Goal: Transaction & Acquisition: Download file/media

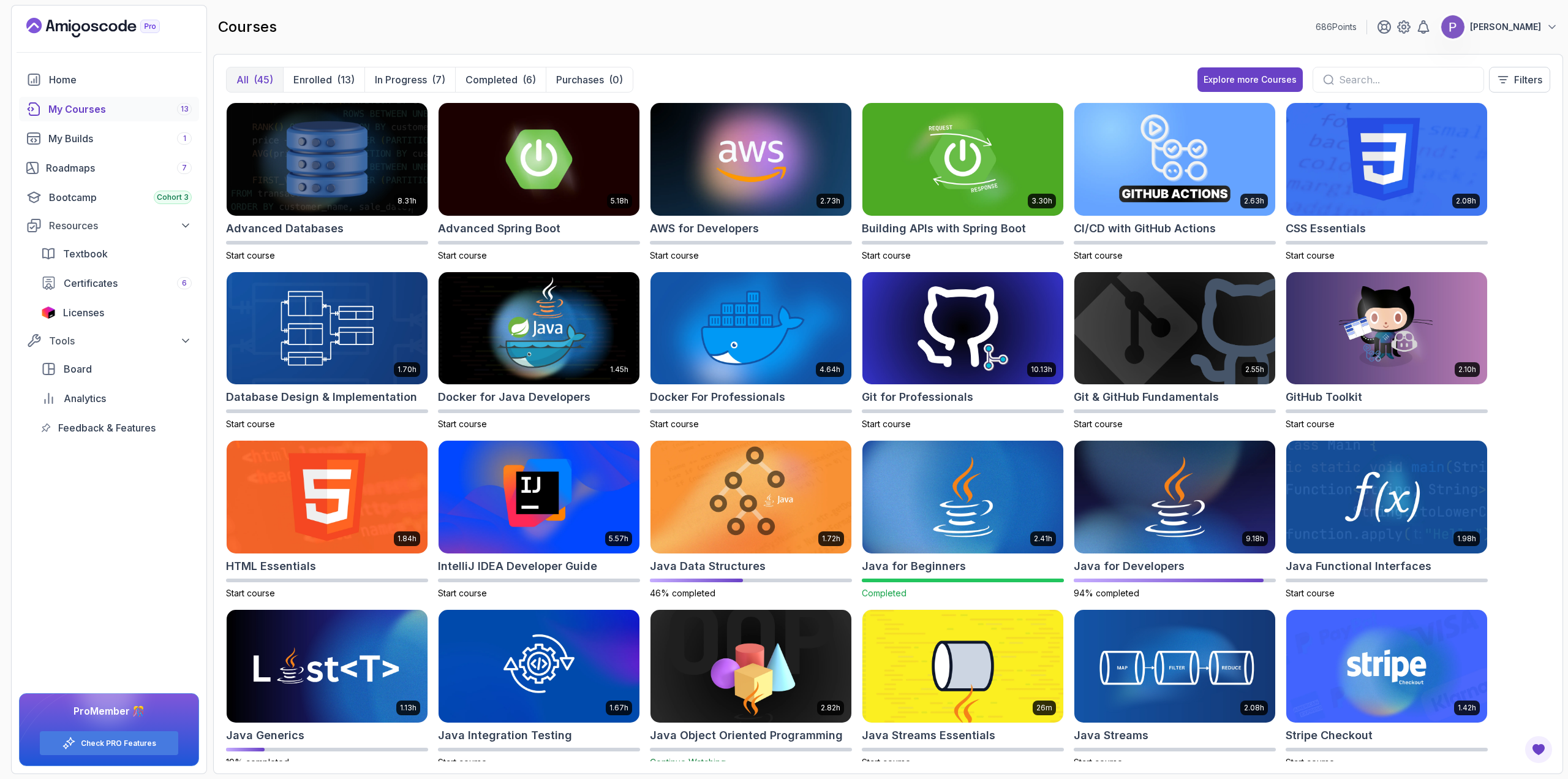
click at [482, 84] on p "Completed" at bounding box center [491, 79] width 52 height 15
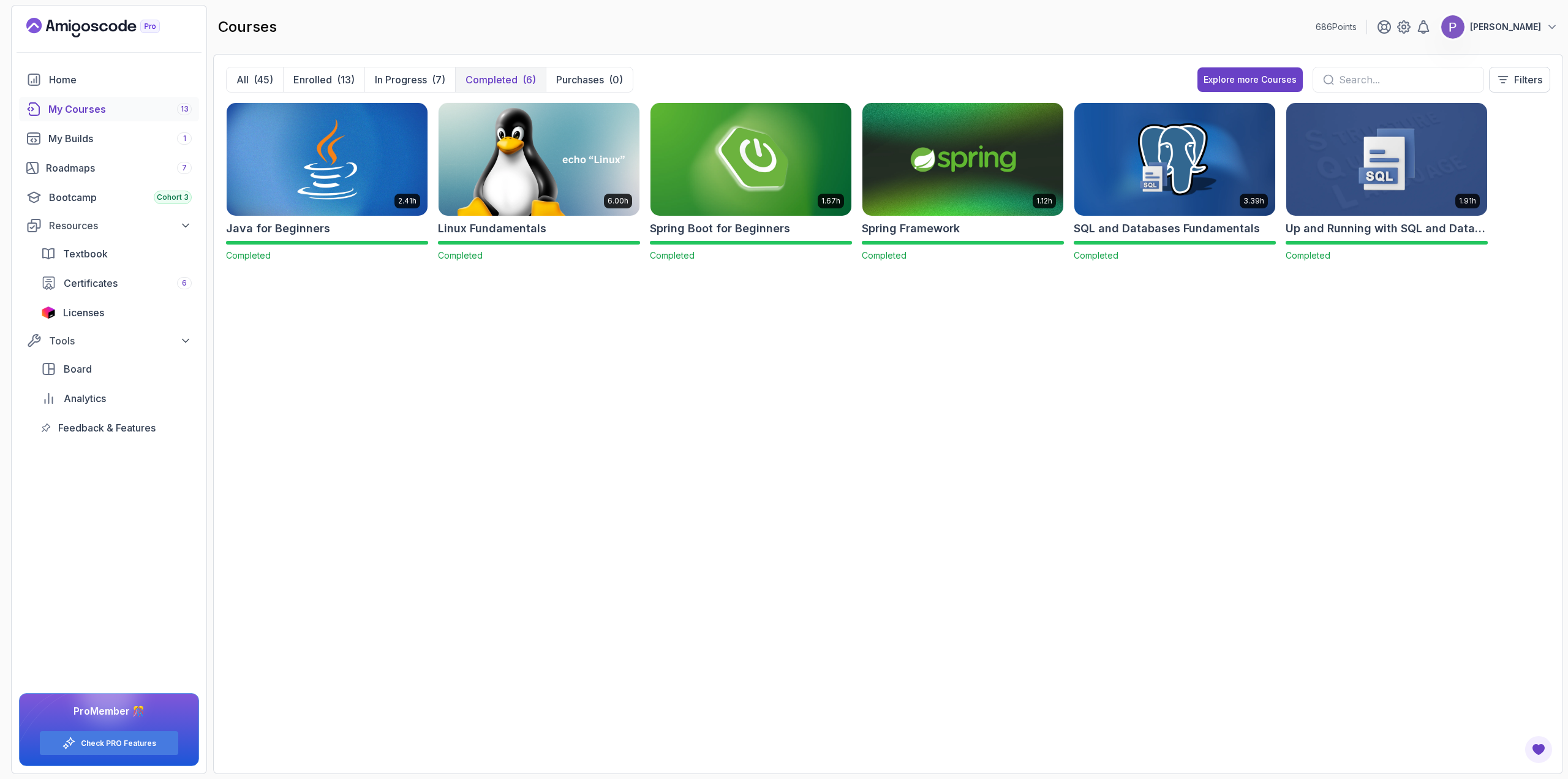
click at [375, 146] on img at bounding box center [326, 160] width 201 height 113
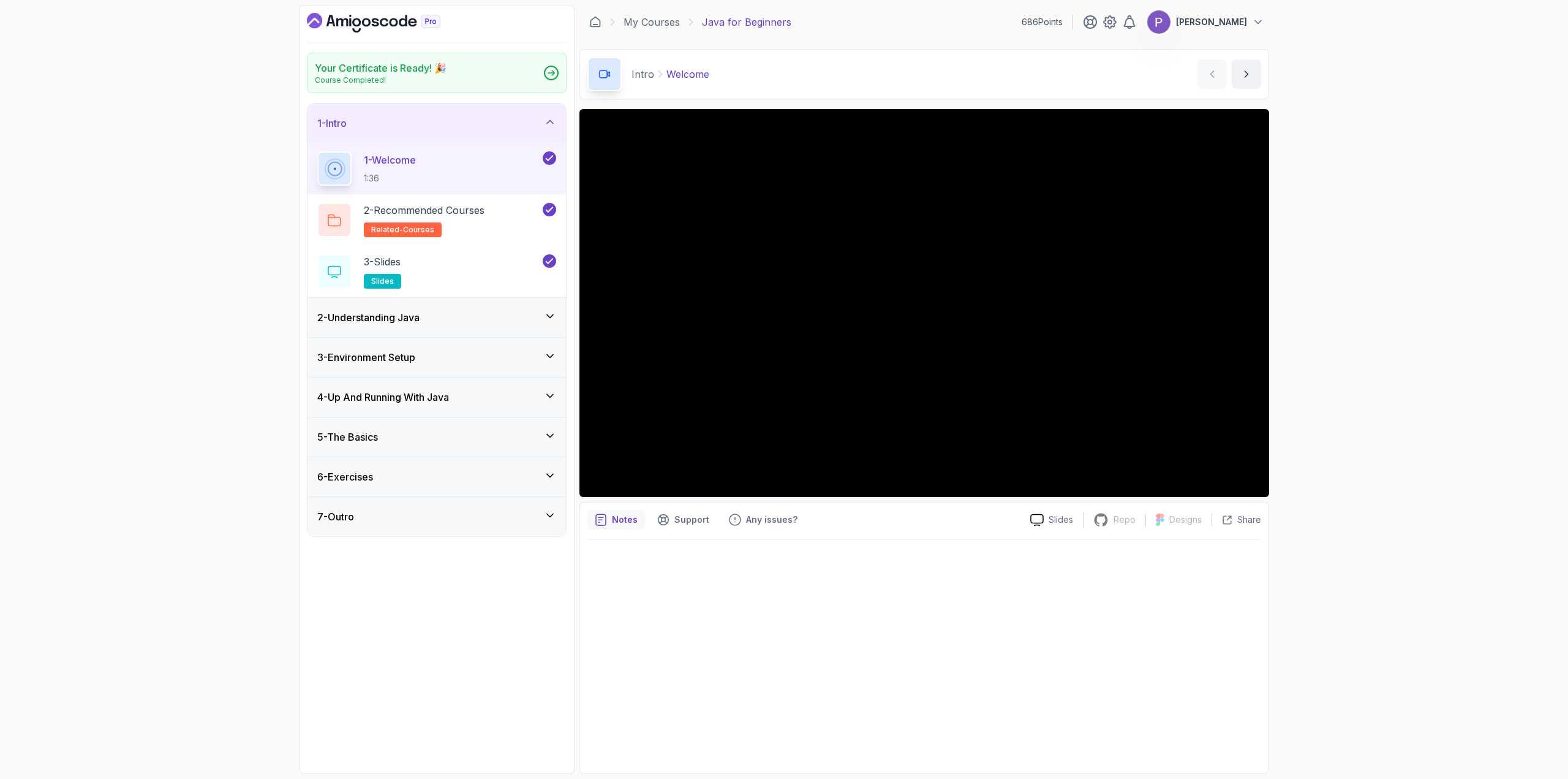
click at [438, 76] on p "Course Completed!" at bounding box center [381, 80] width 132 height 10
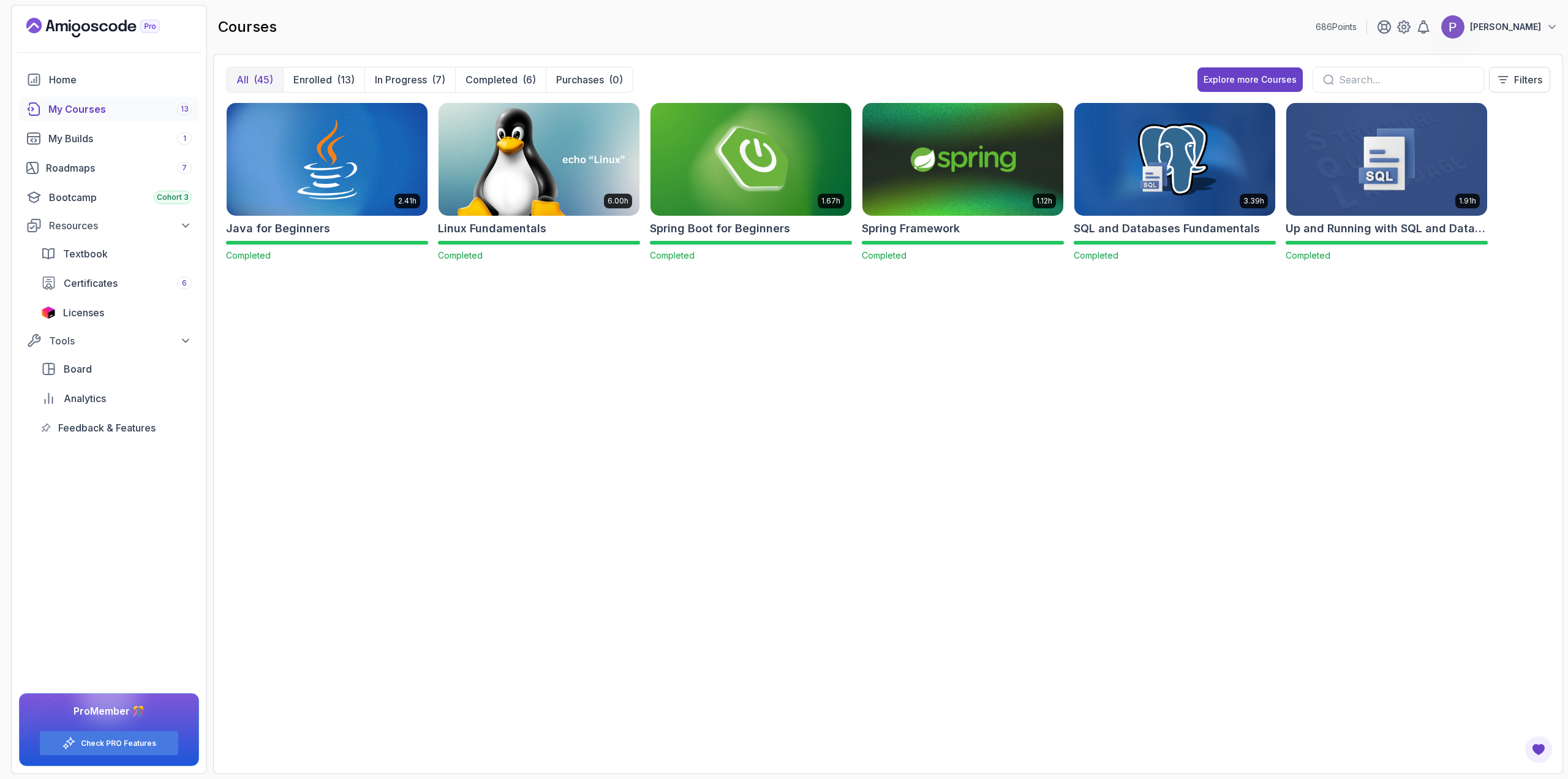
click at [1509, 22] on p "[PERSON_NAME]" at bounding box center [1504, 26] width 71 height 12
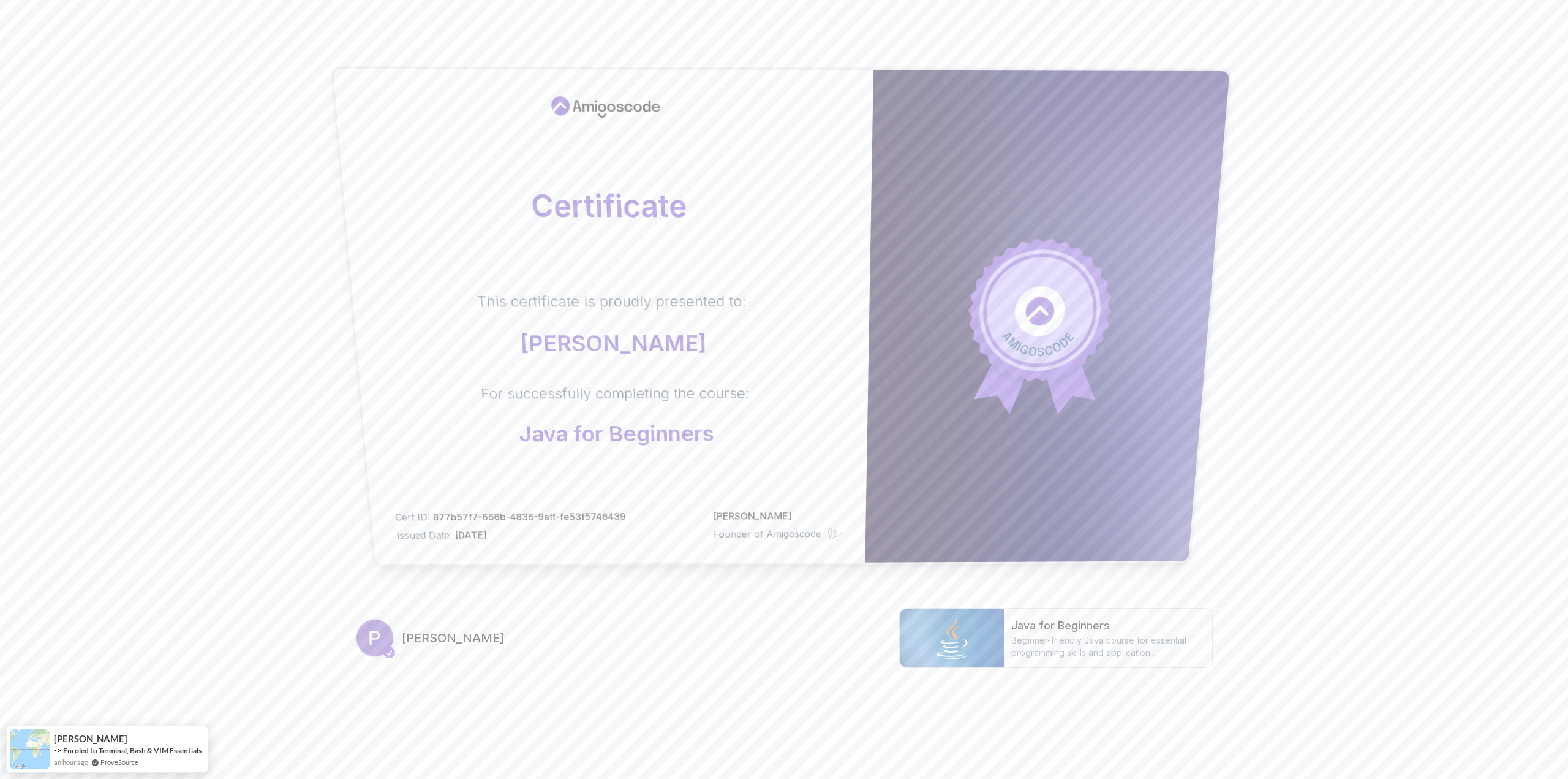
click at [793, 518] on p "[PERSON_NAME]" at bounding box center [777, 515] width 129 height 14
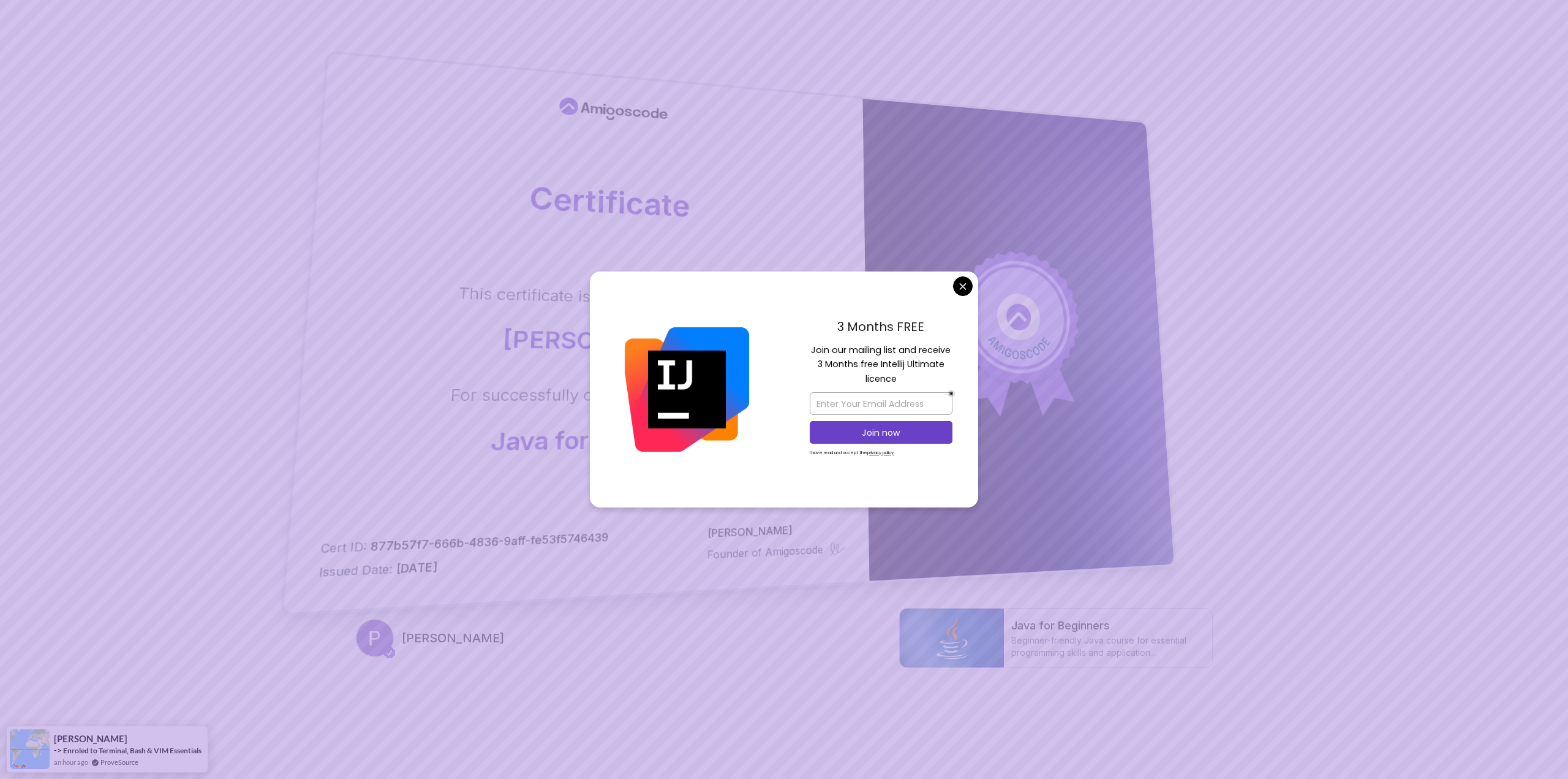
click at [965, 280] on icon at bounding box center [1019, 333] width 130 height 168
click at [963, 291] on icon at bounding box center [1018, 315] width 127 height 135
click at [963, 287] on icon at bounding box center [1018, 315] width 128 height 135
click at [964, 283] on icon at bounding box center [1019, 332] width 130 height 168
click at [1199, 289] on div "Certificate This certificate is proudly presented to: Patrick Lamba For success…" at bounding box center [784, 328] width 857 height 499
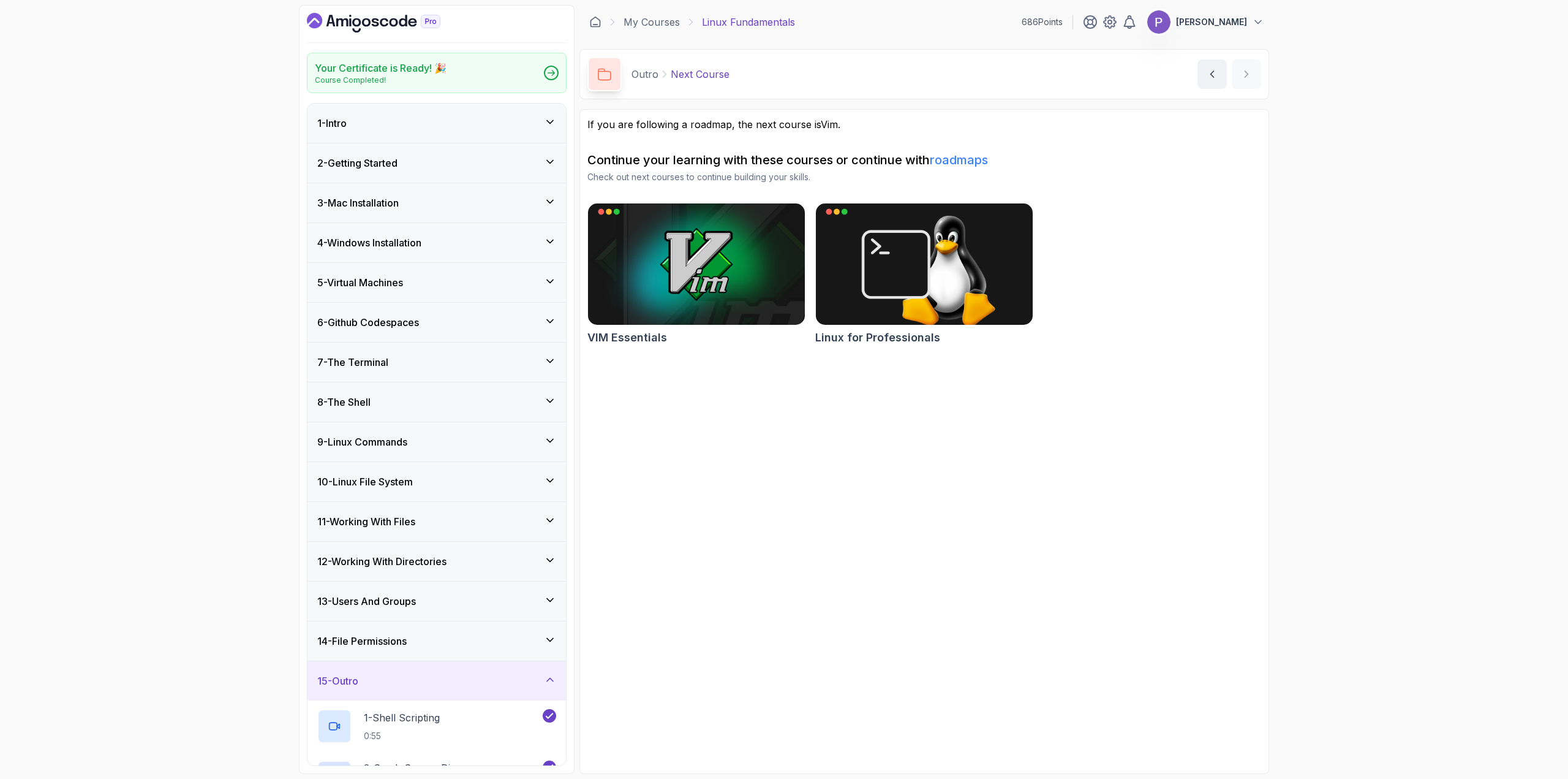
click at [410, 76] on p "Course Completed!" at bounding box center [381, 80] width 132 height 10
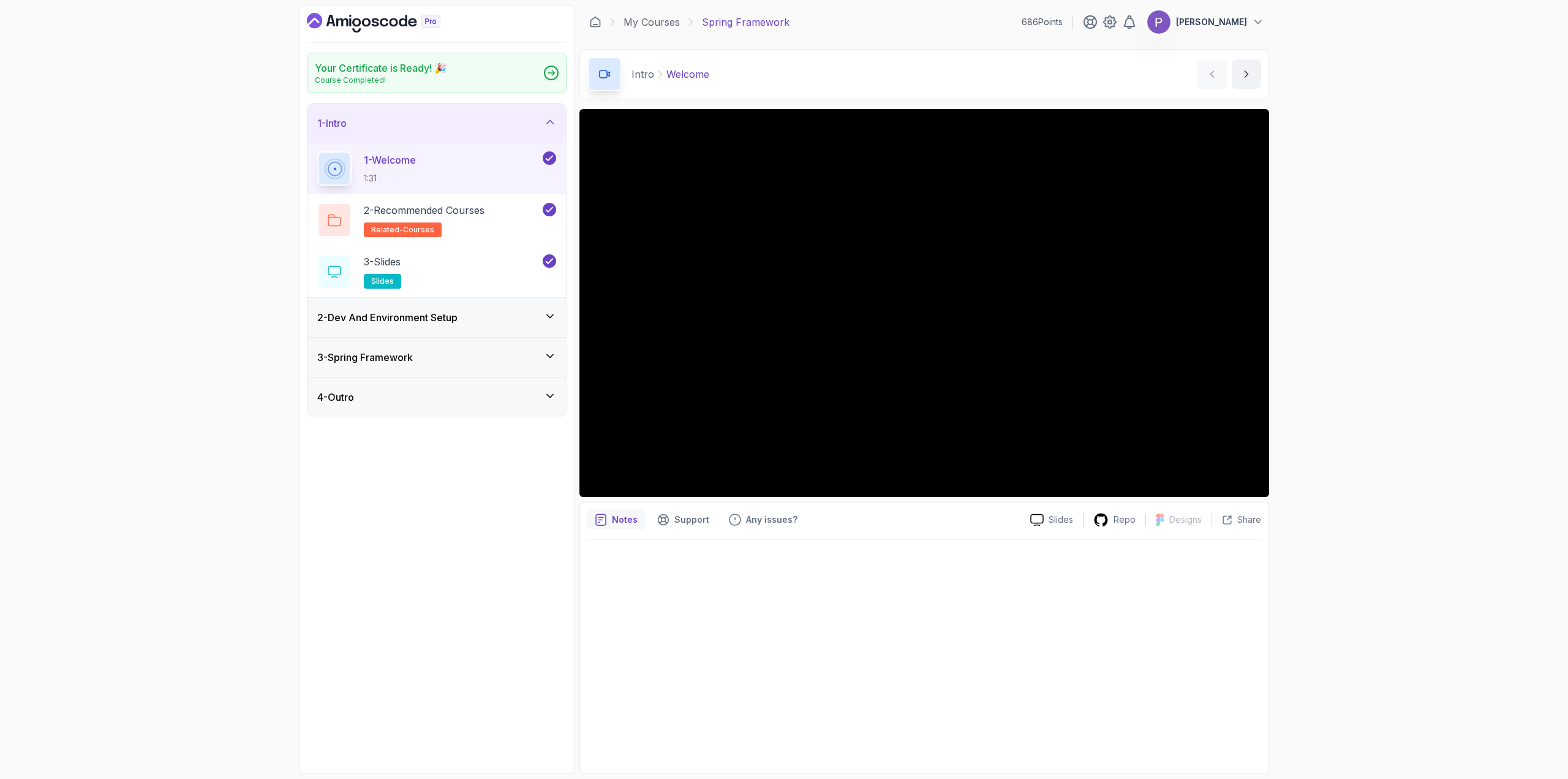
click at [642, 25] on link "My Courses" at bounding box center [651, 22] width 56 height 15
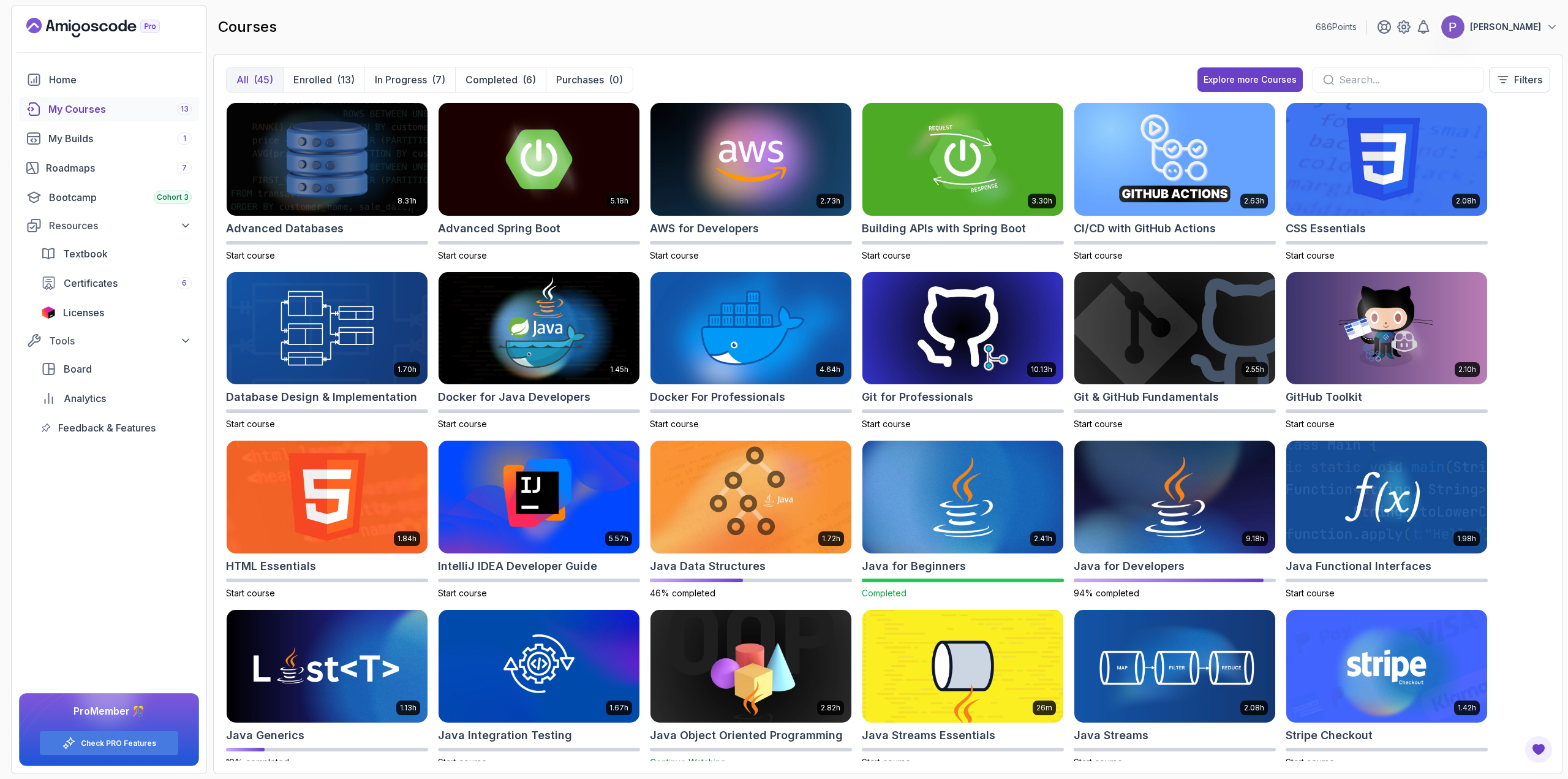
click at [77, 81] on div "Home" at bounding box center [121, 79] width 143 height 15
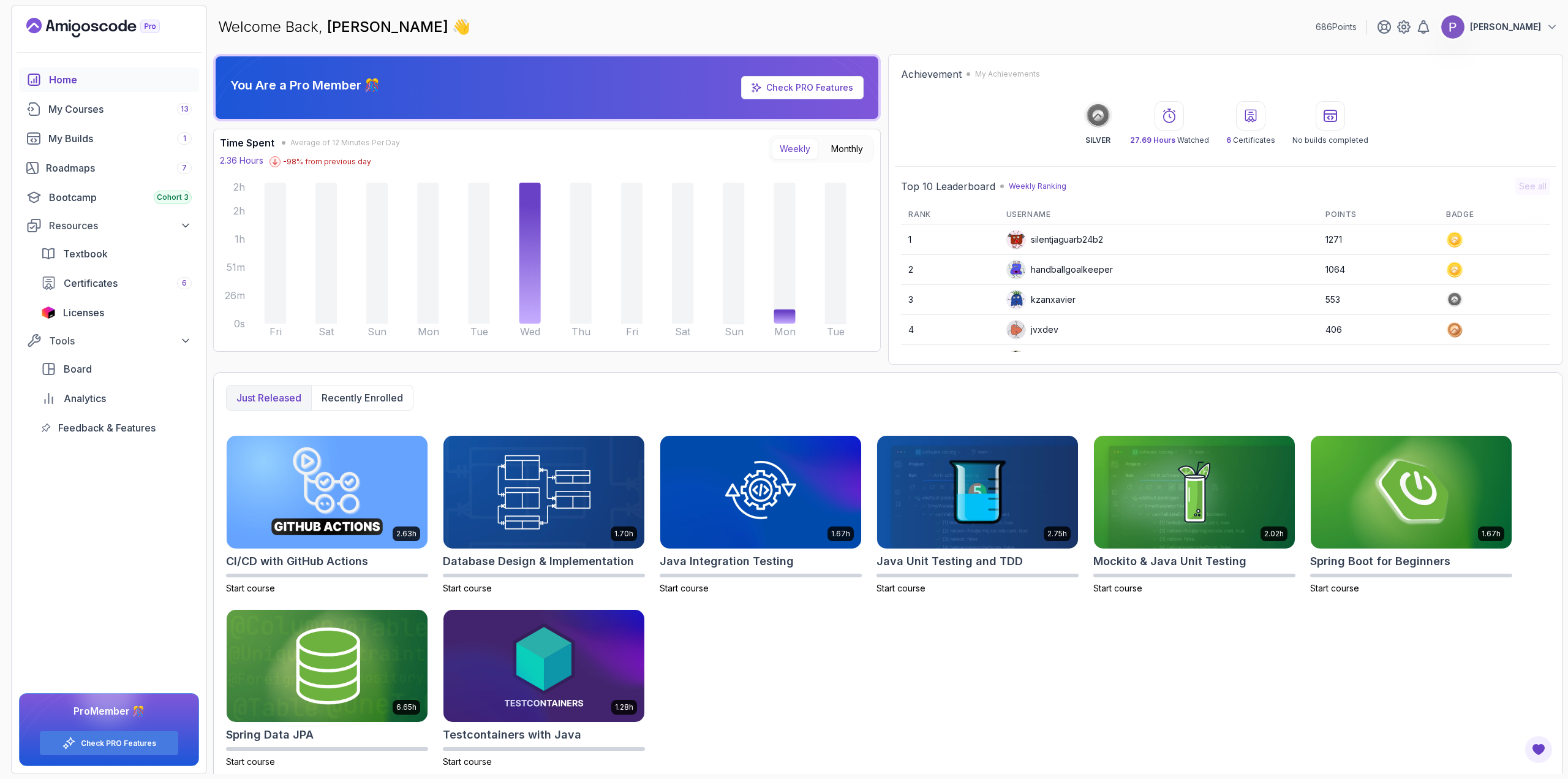
click at [1242, 118] on div at bounding box center [1250, 115] width 29 height 29
click at [1254, 118] on icon at bounding box center [1250, 116] width 15 height 15
click at [1254, 119] on icon at bounding box center [1250, 115] width 10 height 12
click at [1250, 133] on div "6 Certificates" at bounding box center [1250, 123] width 49 height 44
click at [1248, 142] on p "6 Certificates" at bounding box center [1250, 140] width 49 height 10
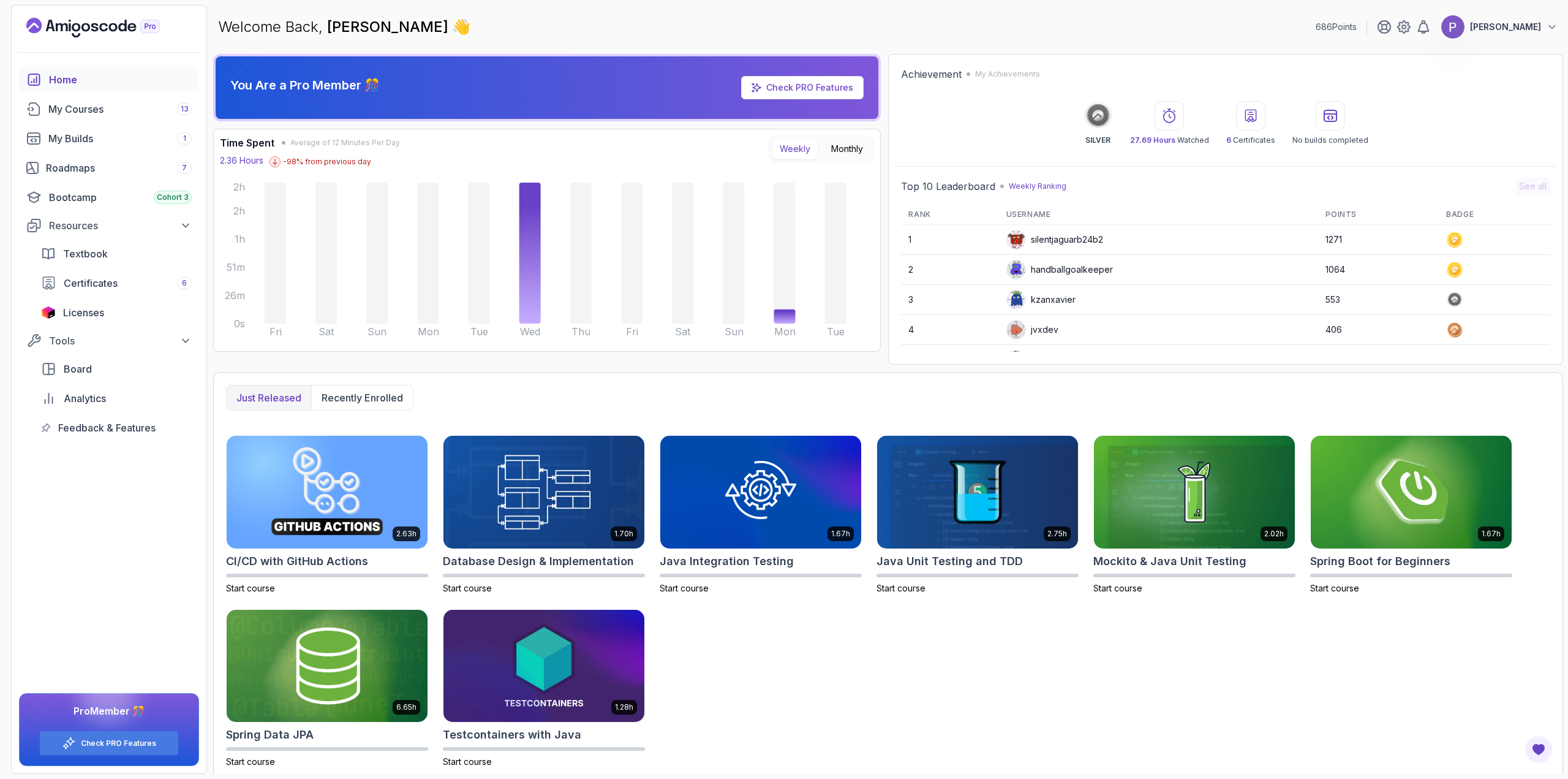
click at [1247, 146] on div "Achievement My Achievements SILVER 27.69 Hours Watched 6 Certificates No builds…" at bounding box center [1225, 106] width 661 height 91
click at [1247, 140] on p "6 Certificates" at bounding box center [1250, 140] width 49 height 10
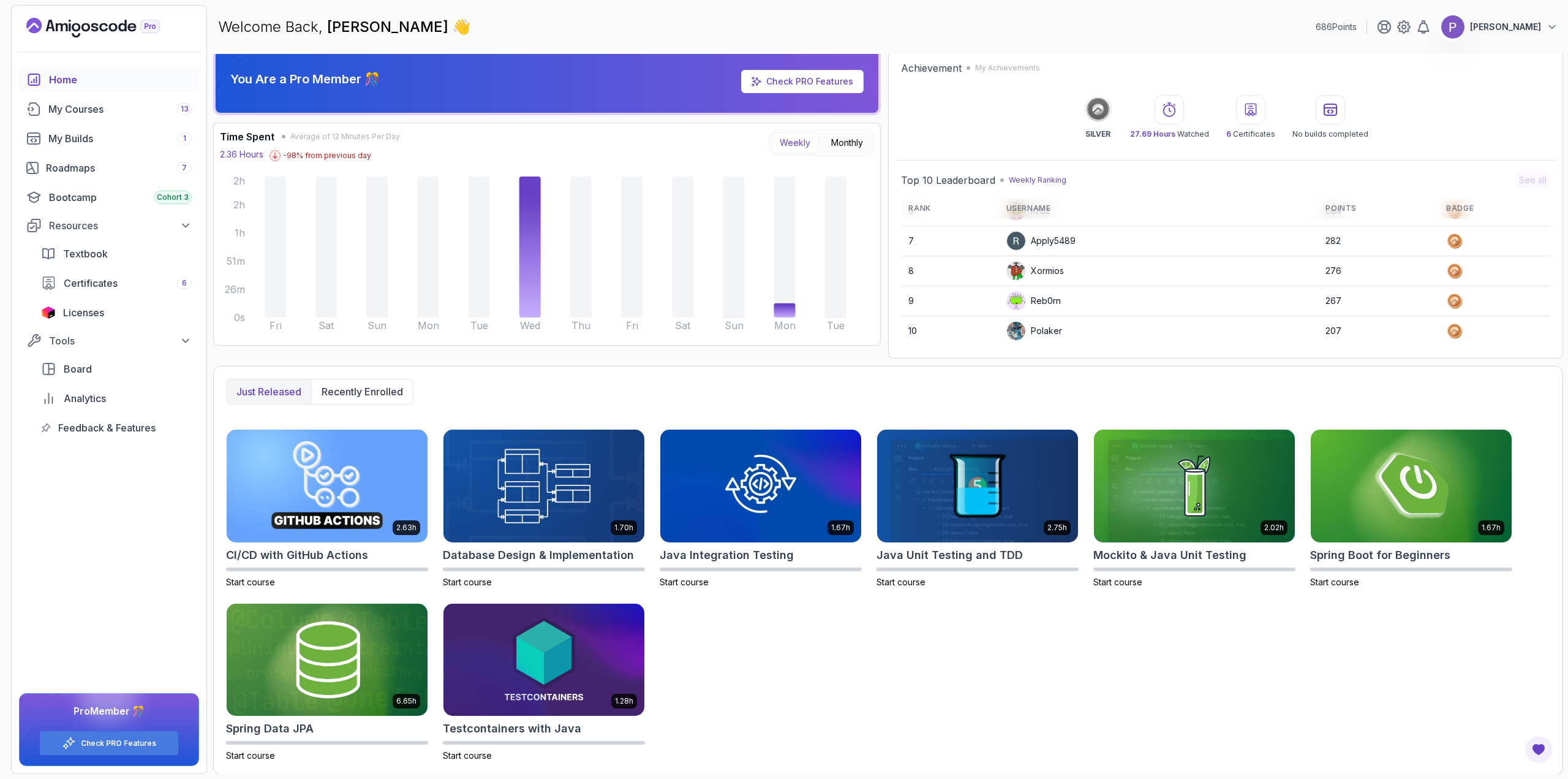
scroll to position [6, 0]
click at [82, 226] on div "Resources" at bounding box center [121, 226] width 143 height 15
click at [89, 288] on span "Certificates" at bounding box center [91, 283] width 54 height 15
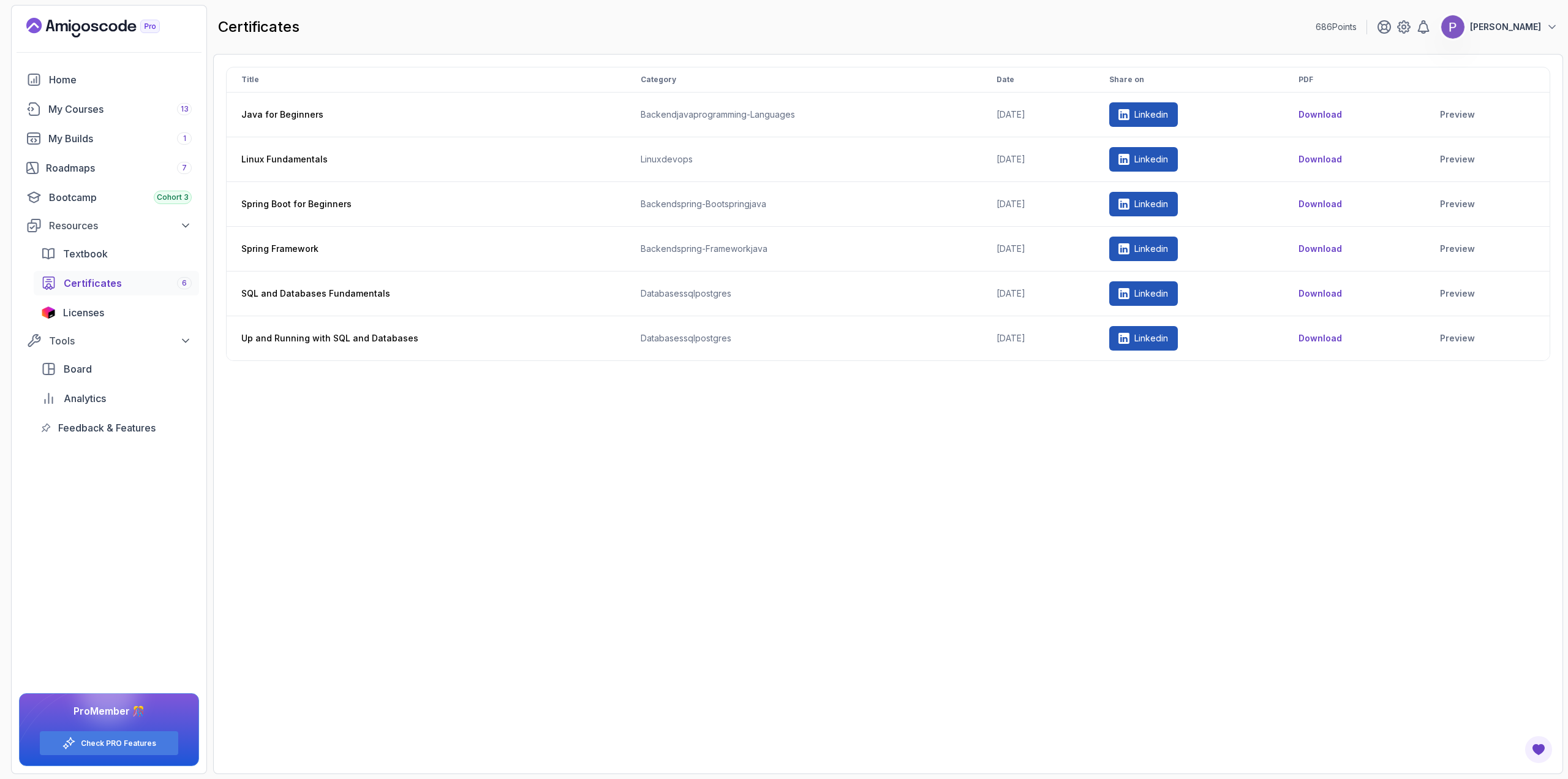
click at [1342, 117] on button "Download" at bounding box center [1320, 114] width 44 height 12
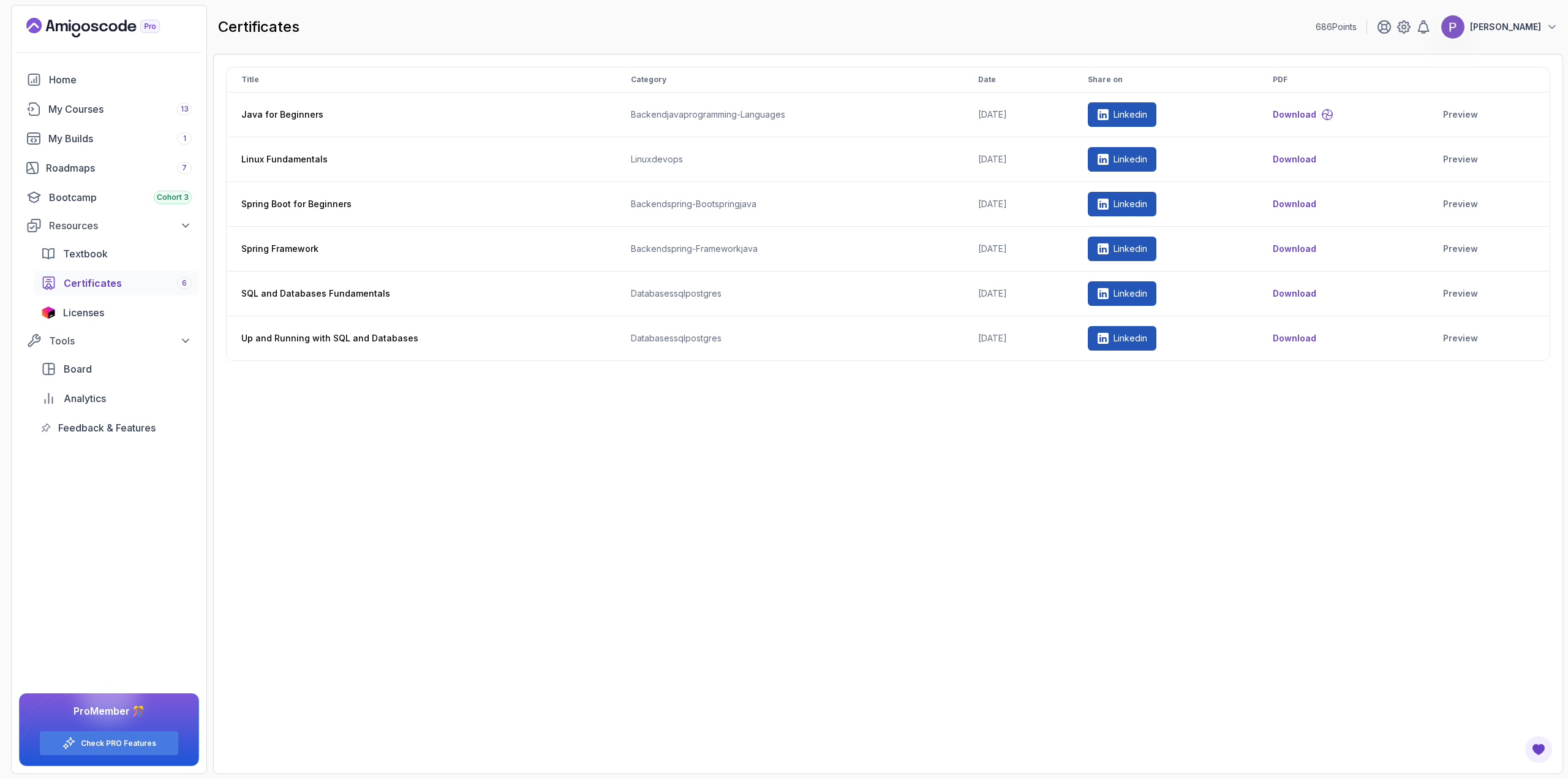
click at [1306, 157] on button "Download" at bounding box center [1294, 159] width 44 height 12
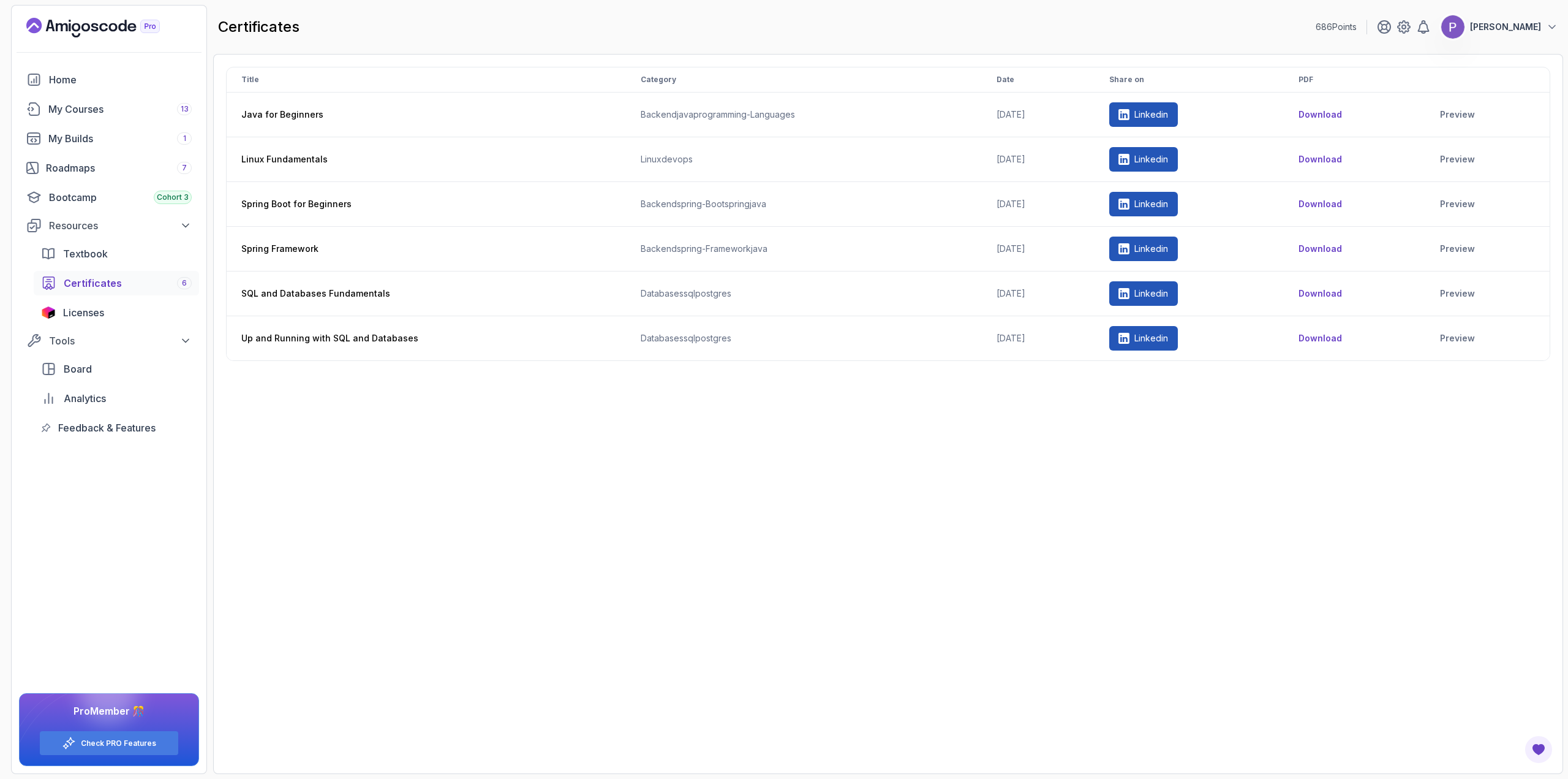
drag, startPoint x: 1354, startPoint y: 450, endPoint x: 1348, endPoint y: 443, distance: 9.2
click at [1354, 449] on div "Title Category Date Share on PDF Java for Beginners backend java programming-la…" at bounding box center [888, 414] width 1324 height 694
click at [1342, 203] on button "Download" at bounding box center [1320, 203] width 44 height 12
click at [1335, 248] on button "Download" at bounding box center [1320, 248] width 44 height 12
click at [1324, 296] on button "Download" at bounding box center [1320, 293] width 44 height 12
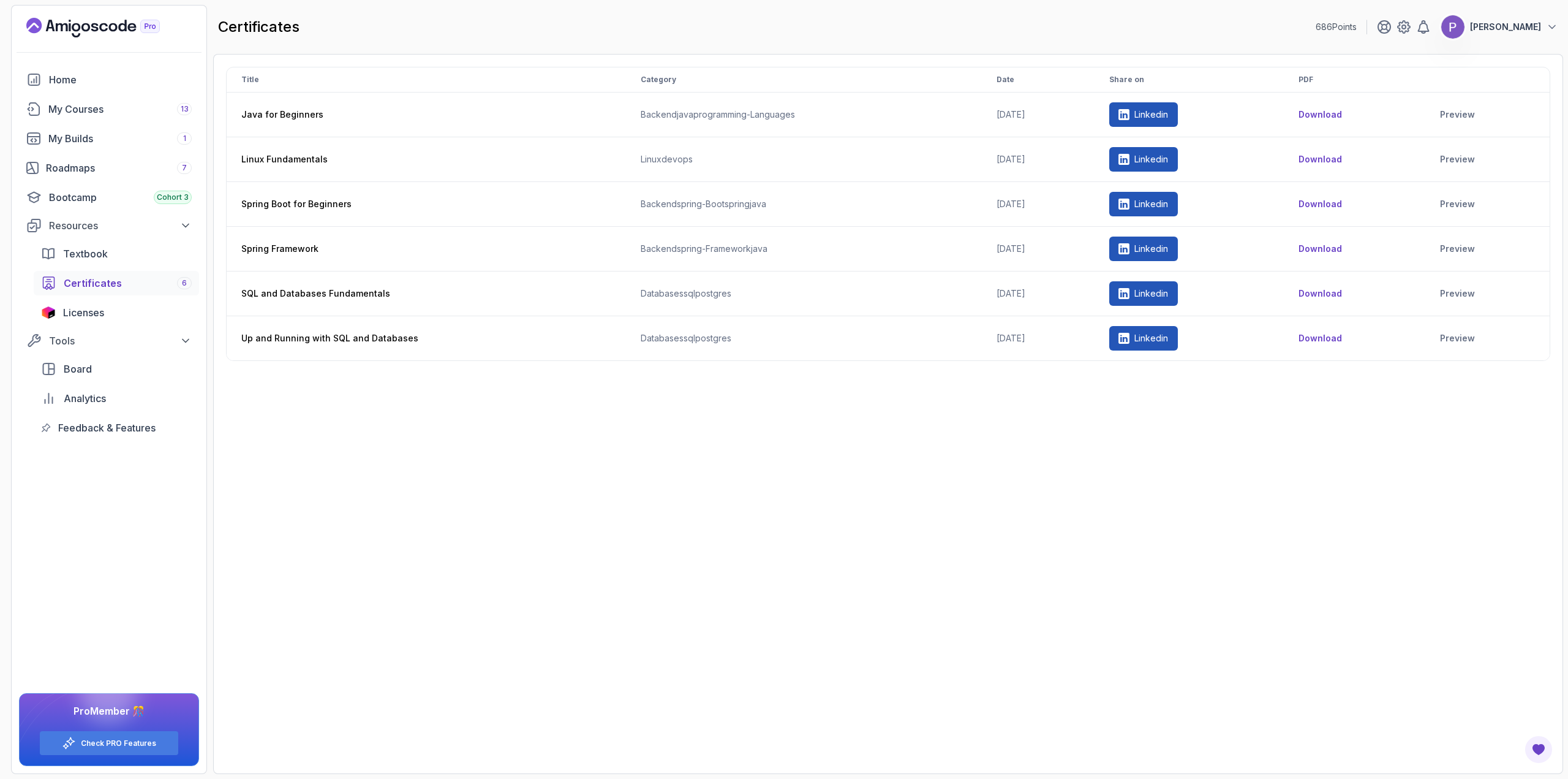
click at [1331, 339] on button "Download" at bounding box center [1320, 337] width 44 height 12
click at [1315, 162] on button "Download" at bounding box center [1320, 159] width 44 height 12
